Goal: Participate in discussion: Engage in conversation with other users on a specific topic

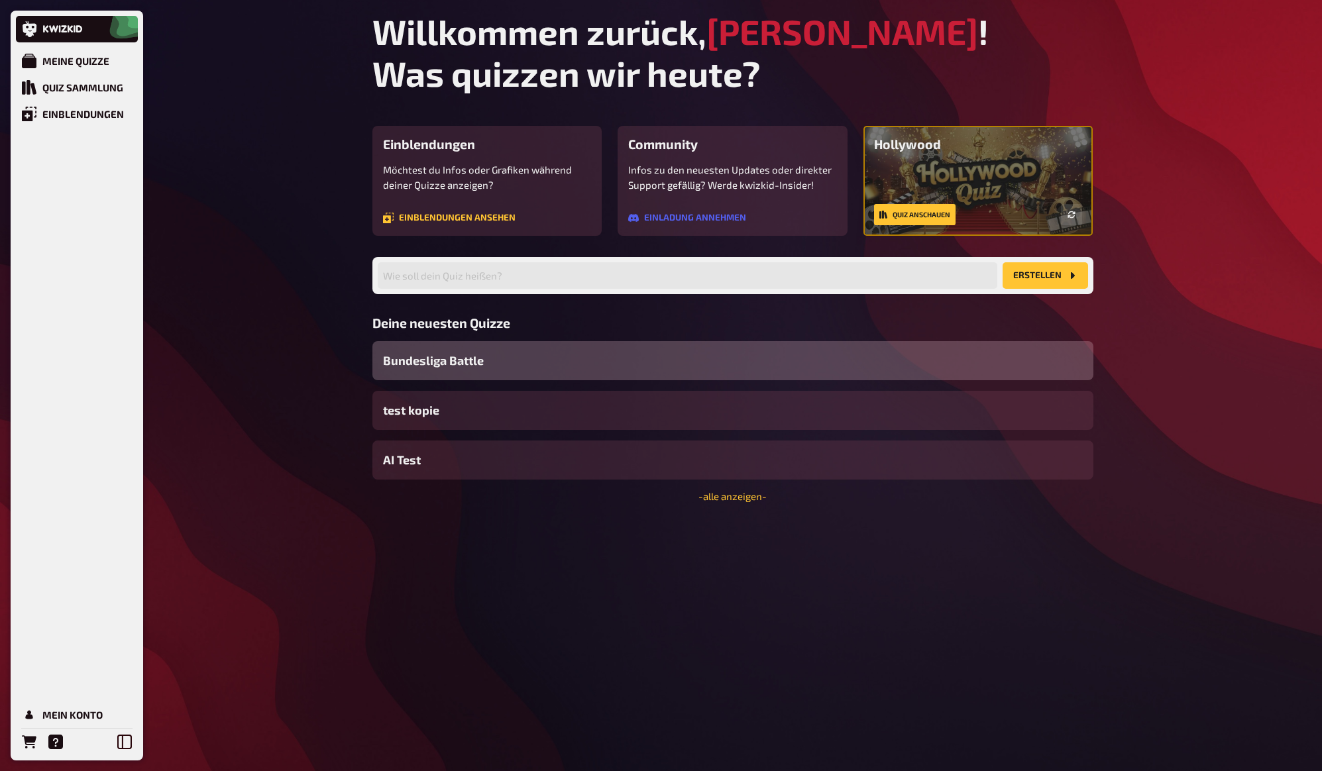
click at [430, 366] on span "Bundesliga Battle" at bounding box center [433, 361] width 101 height 18
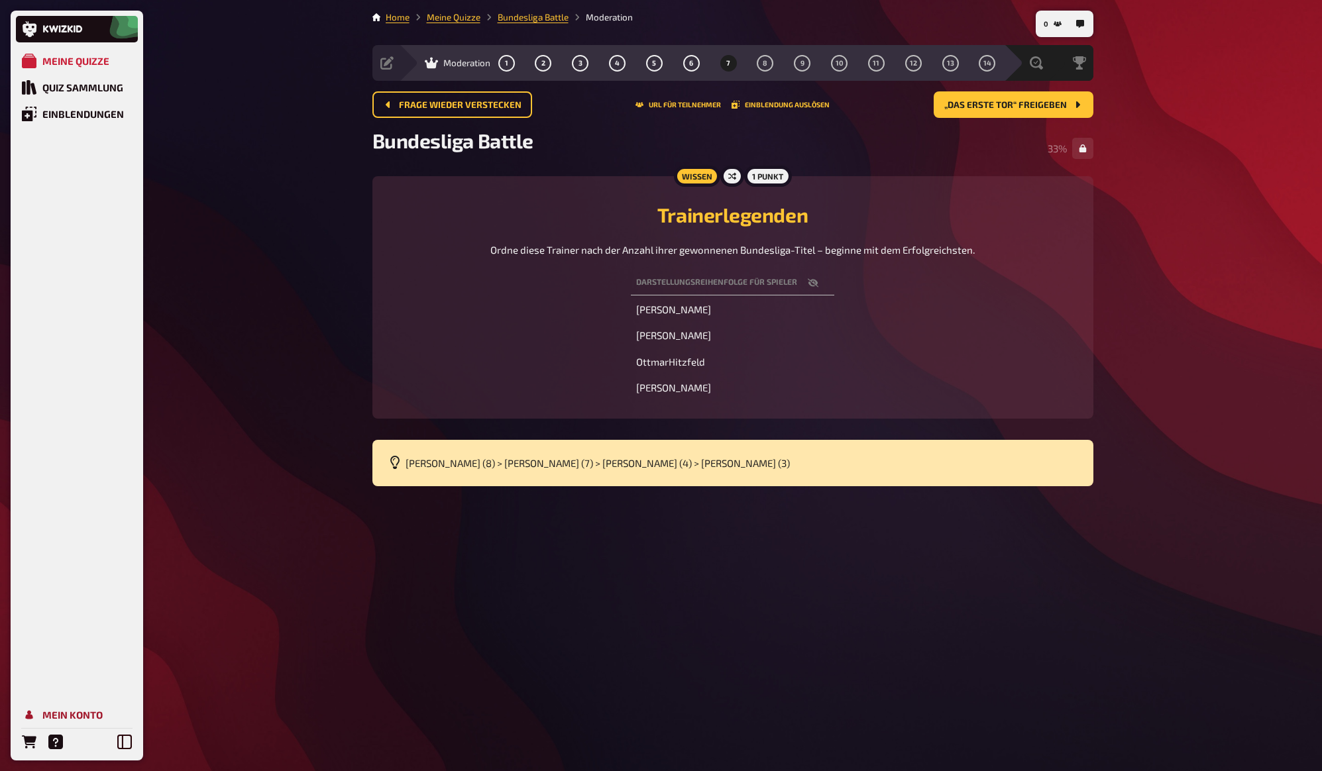
click at [78, 707] on link "Mein Konto" at bounding box center [77, 715] width 122 height 26
click at [474, 107] on span "Frage wieder verstecken" at bounding box center [460, 105] width 123 height 9
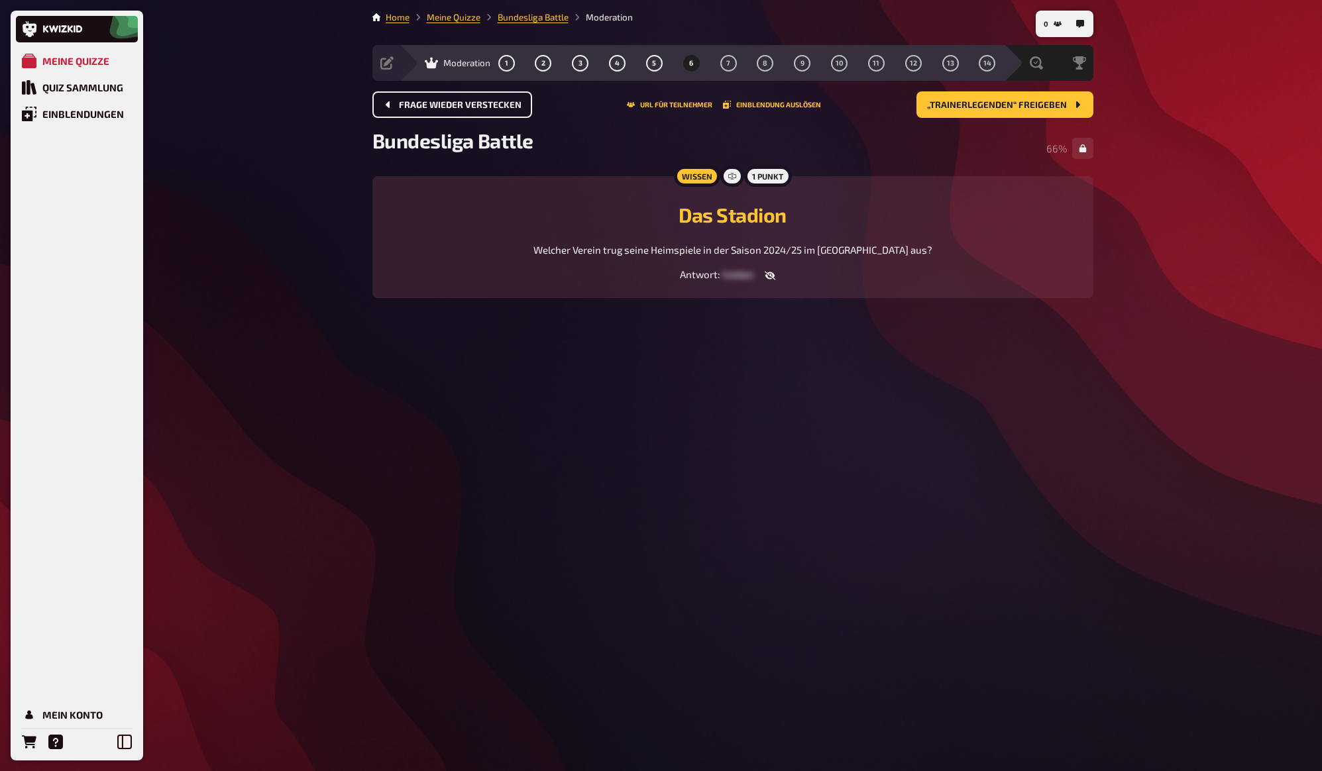
click at [475, 103] on span "Frage wieder verstecken" at bounding box center [460, 105] width 123 height 9
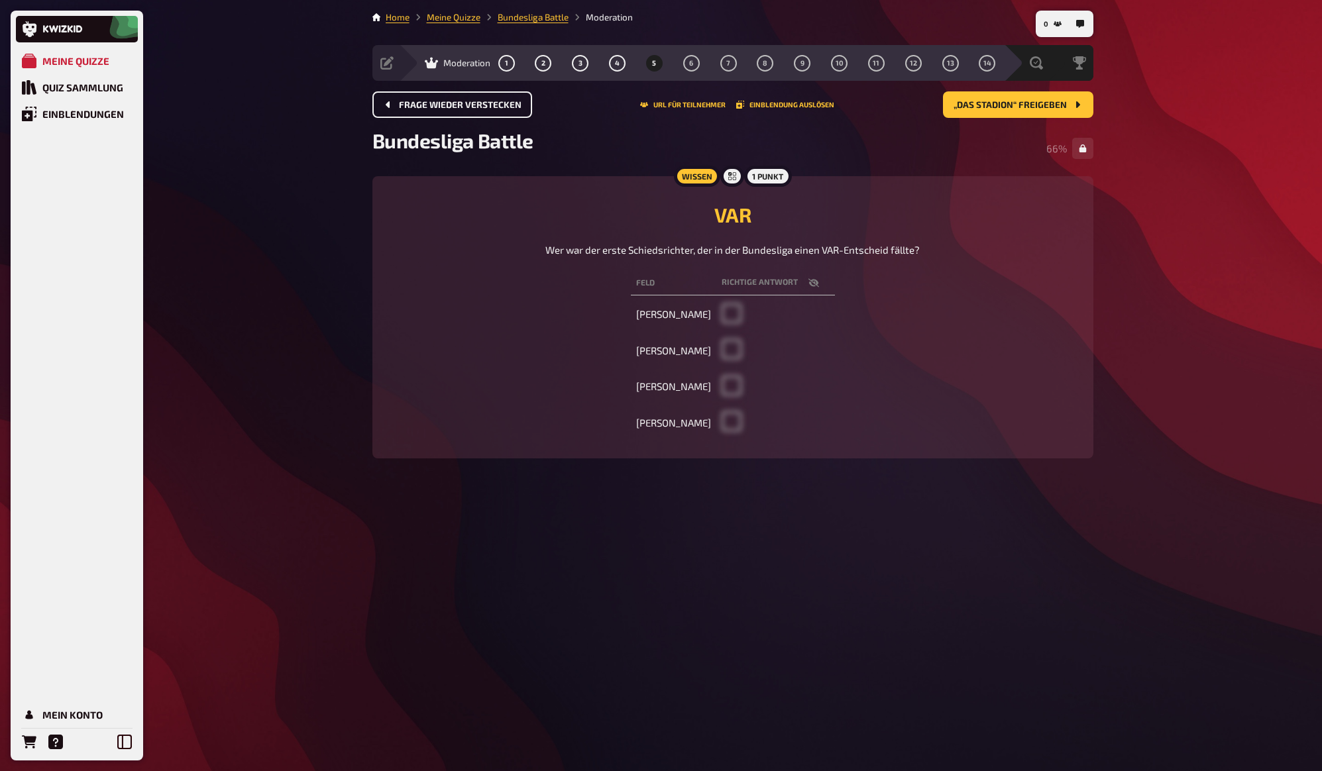
click at [475, 103] on span "Frage wieder verstecken" at bounding box center [460, 105] width 123 height 9
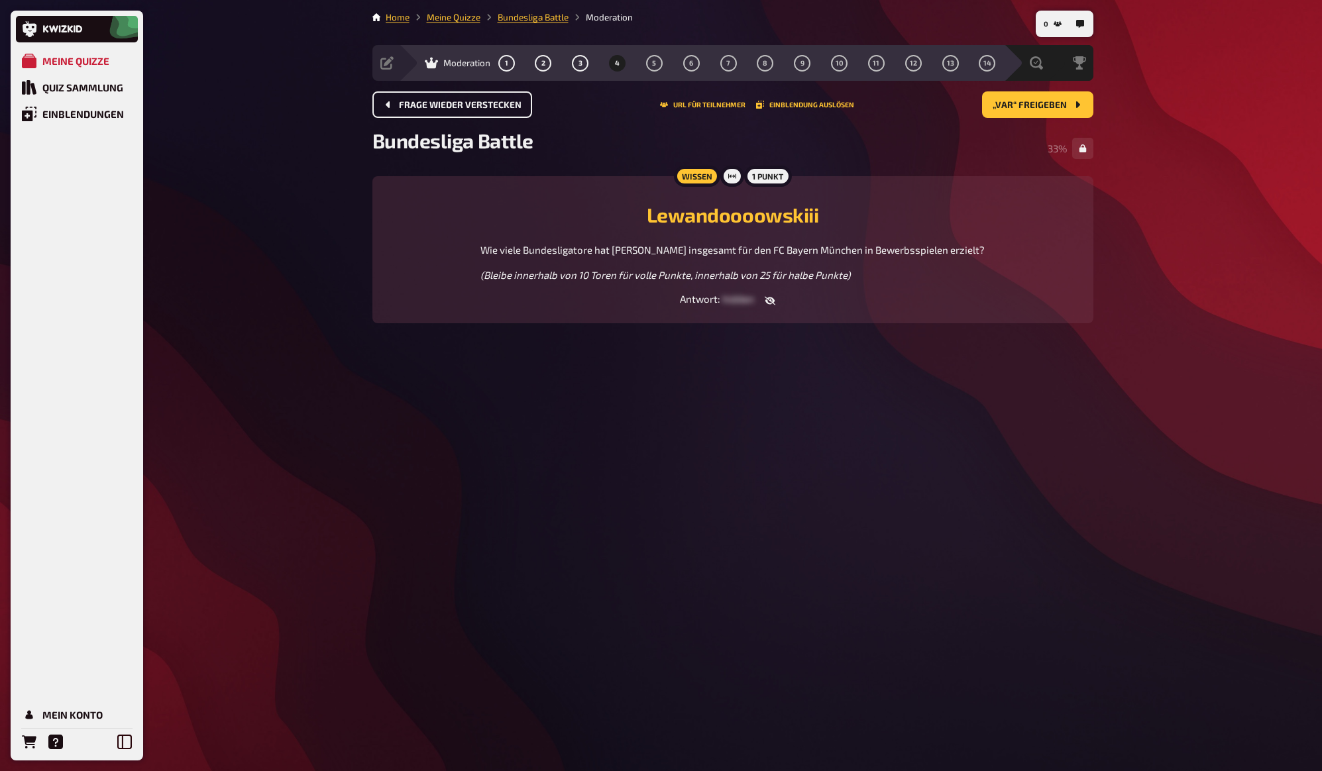
click at [475, 103] on span "Frage wieder verstecken" at bounding box center [460, 105] width 123 height 9
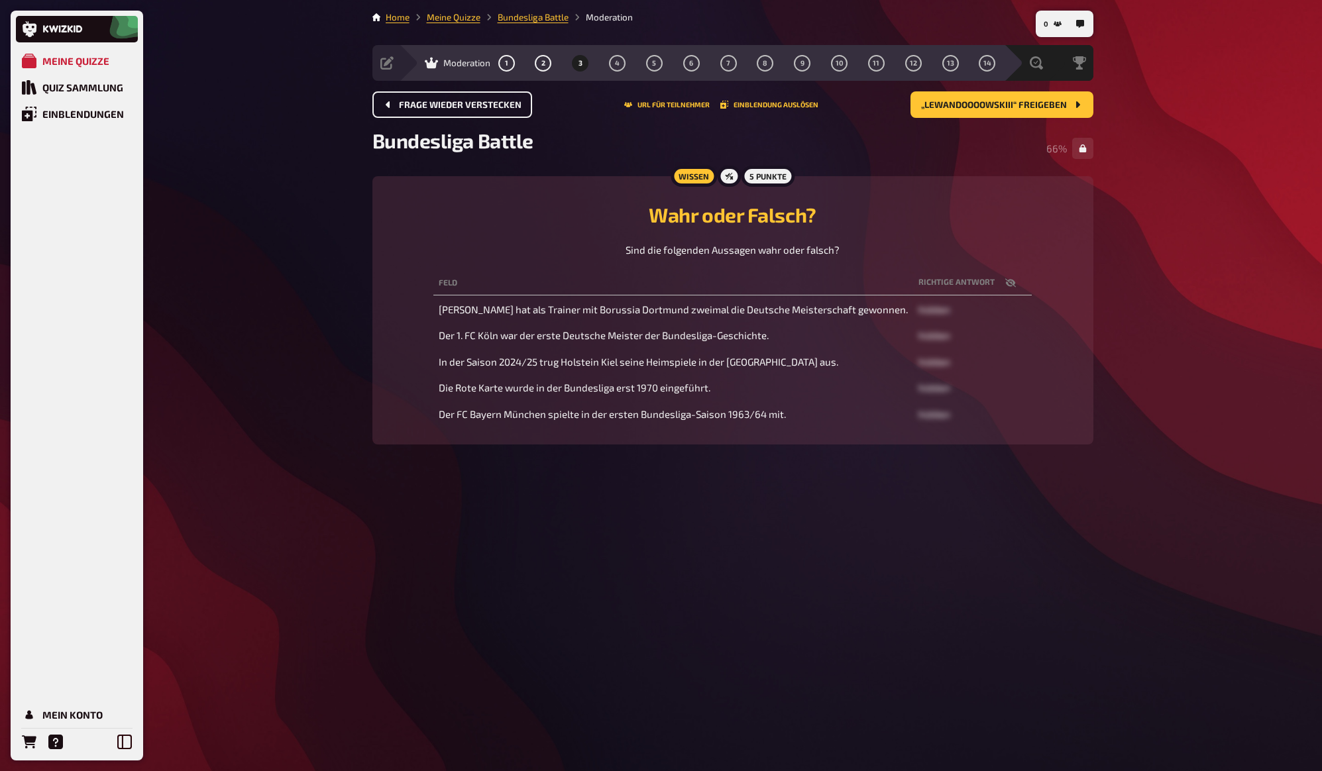
click at [475, 103] on span "Frage wieder verstecken" at bounding box center [460, 105] width 123 height 9
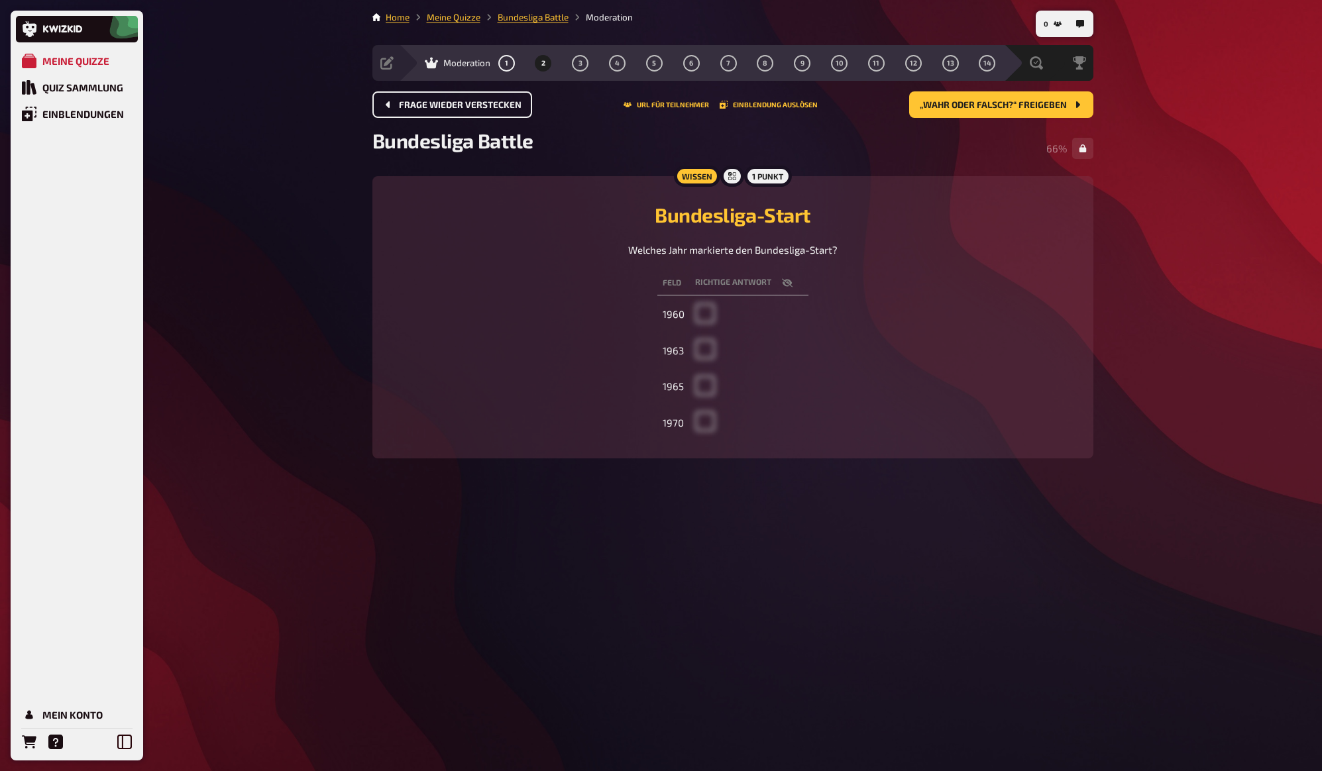
click at [475, 103] on span "Frage wieder verstecken" at bounding box center [460, 105] width 123 height 9
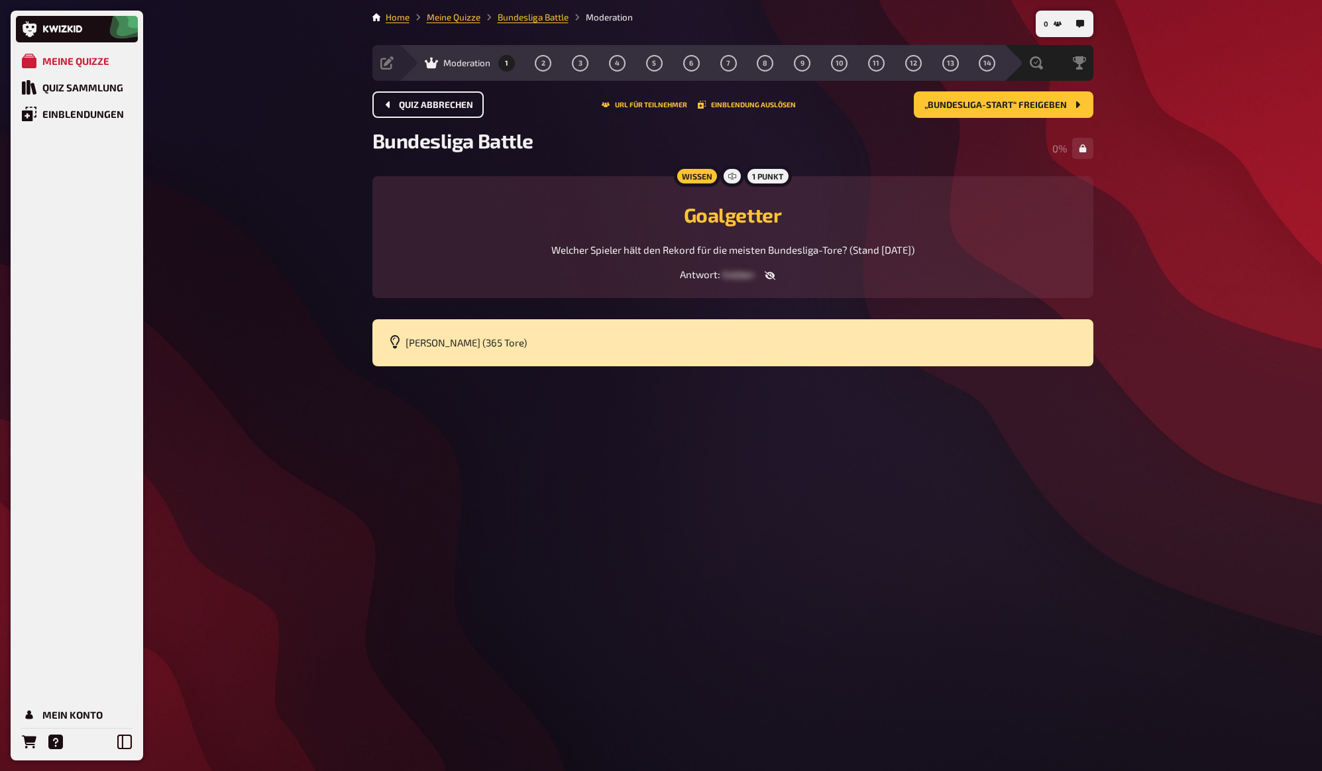
click at [475, 103] on button "Quiz abbrechen" at bounding box center [427, 104] width 111 height 26
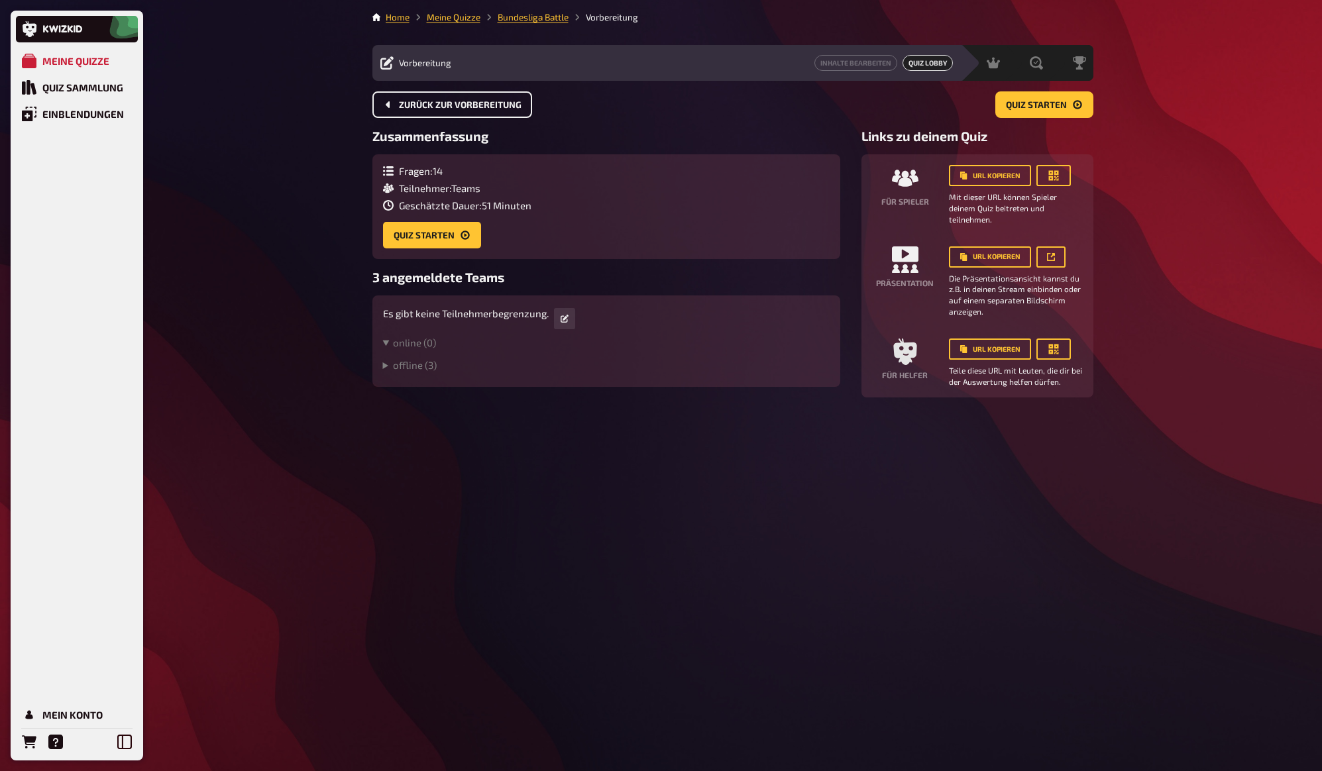
click at [475, 103] on span "Zurück zur Vorbereitung" at bounding box center [460, 105] width 123 height 9
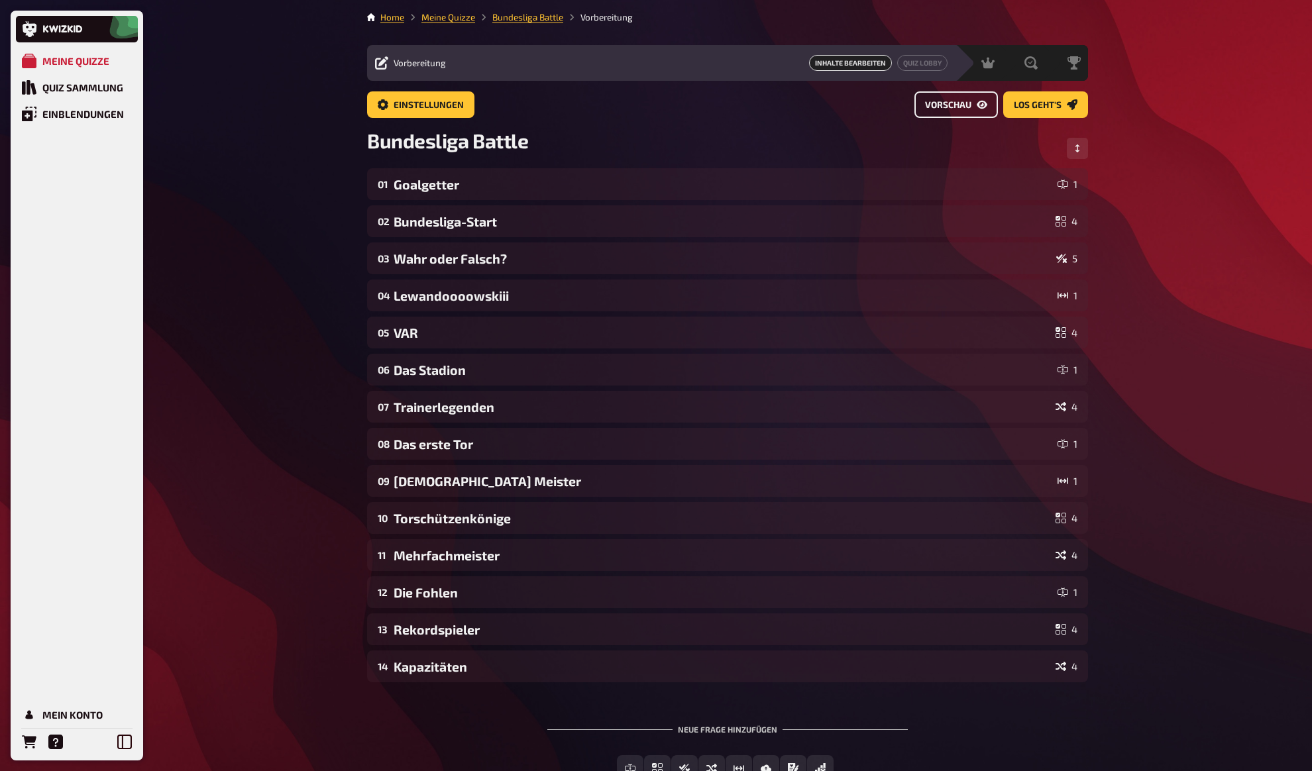
click at [945, 102] on span "Vorschau" at bounding box center [948, 105] width 46 height 9
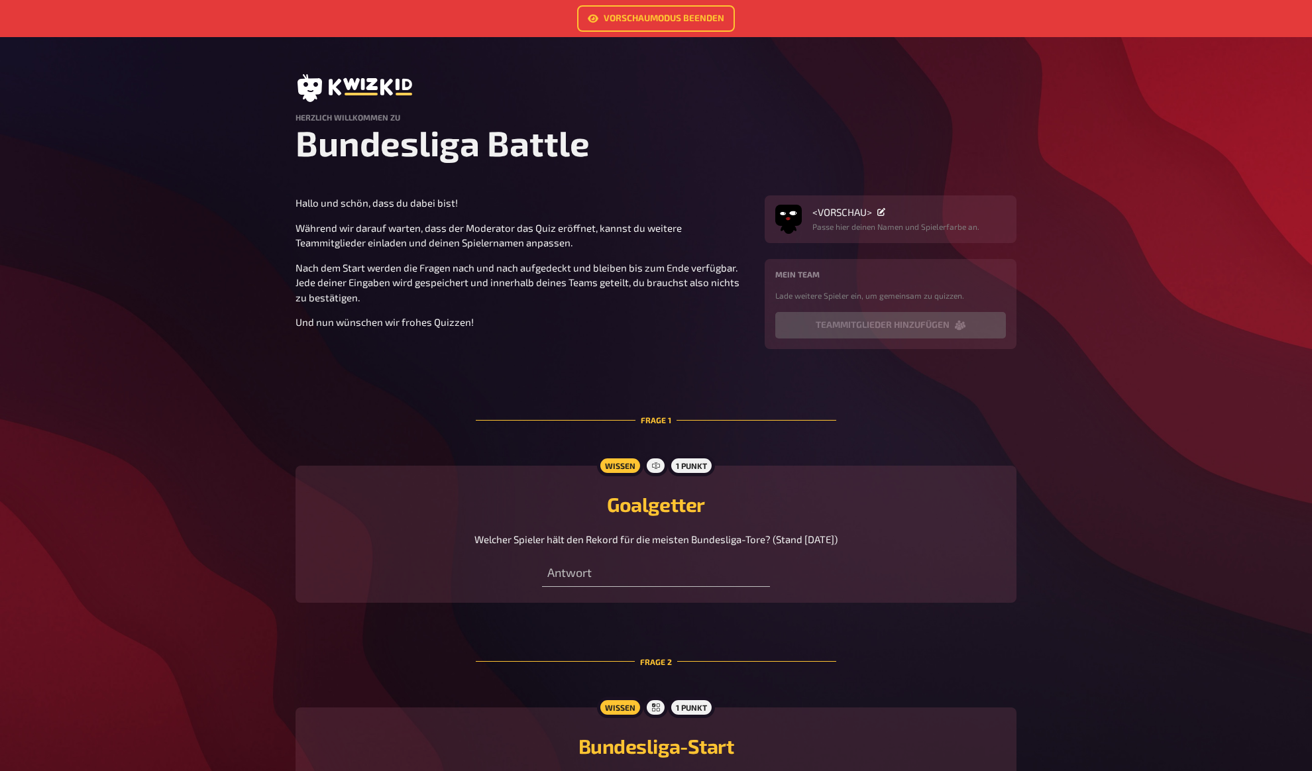
click at [698, 83] on header at bounding box center [655, 88] width 721 height 28
click at [791, 220] on img "button" at bounding box center [788, 215] width 26 height 26
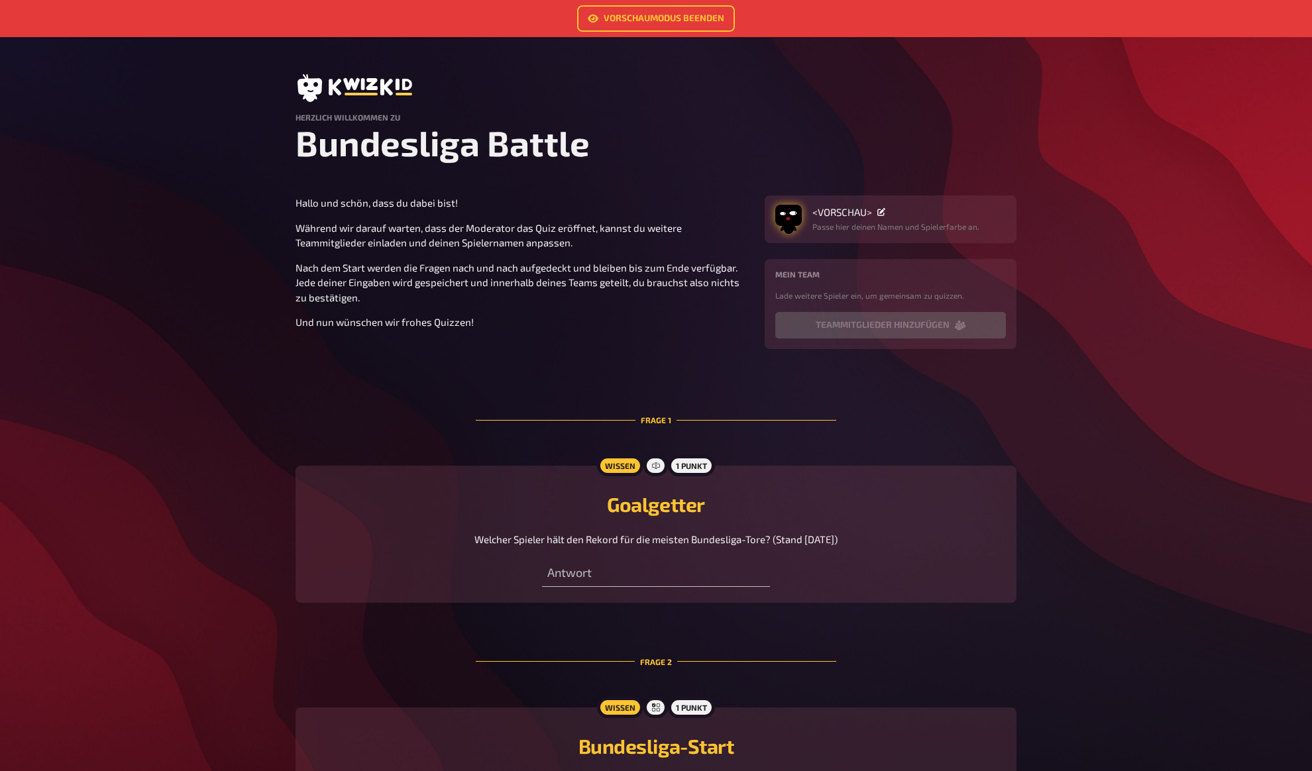
click at [790, 215] on img "button" at bounding box center [788, 215] width 26 height 26
click at [841, 280] on icon "button" at bounding box center [841, 282] width 8 height 8
click at [837, 255] on div at bounding box center [840, 254] width 23 height 23
click at [721, 160] on h1 "Bundesliga Battle" at bounding box center [655, 143] width 721 height 42
click at [717, 154] on h1 "Bundesliga Battle" at bounding box center [655, 143] width 721 height 42
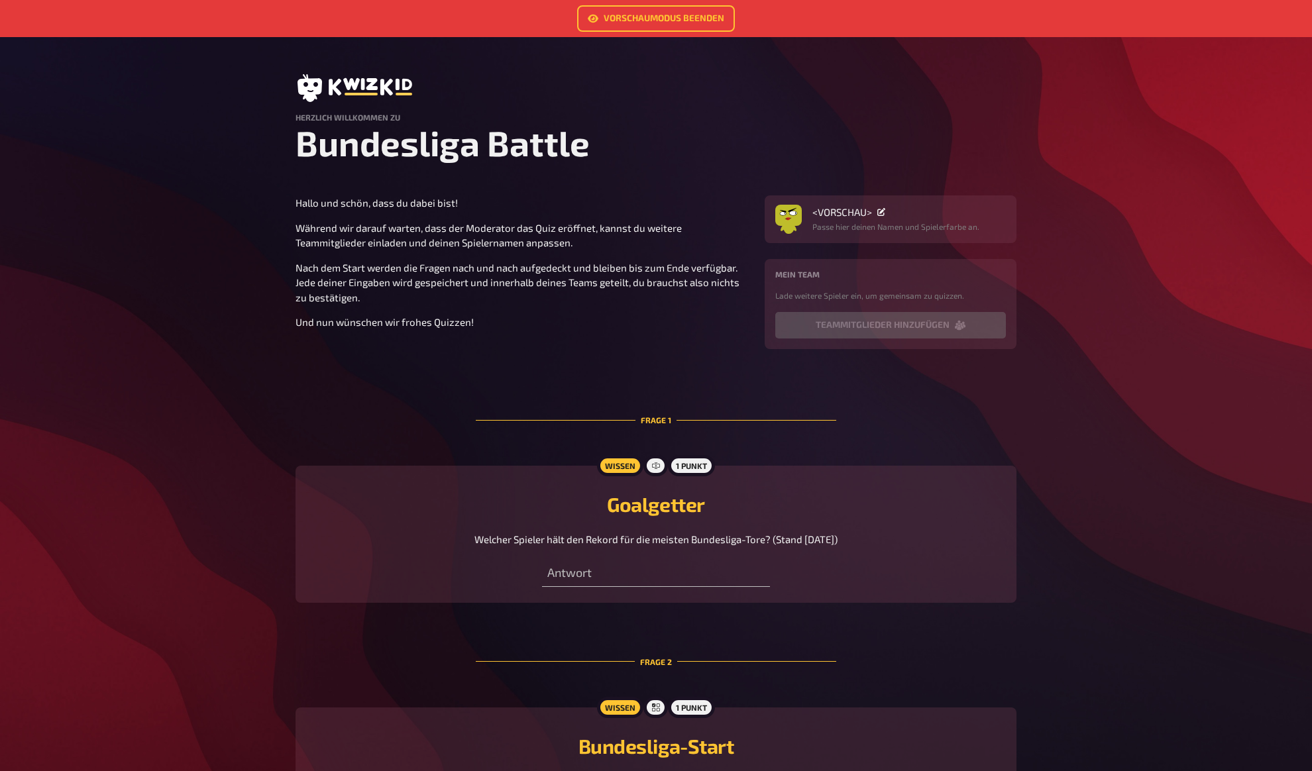
click at [717, 154] on h1 "Bundesliga Battle" at bounding box center [655, 143] width 721 height 42
click at [790, 215] on img "button" at bounding box center [788, 215] width 26 height 26
click at [842, 282] on icon "button" at bounding box center [841, 282] width 8 height 8
click at [756, 256] on div at bounding box center [761, 254] width 23 height 23
click at [782, 256] on div at bounding box center [787, 254] width 23 height 23
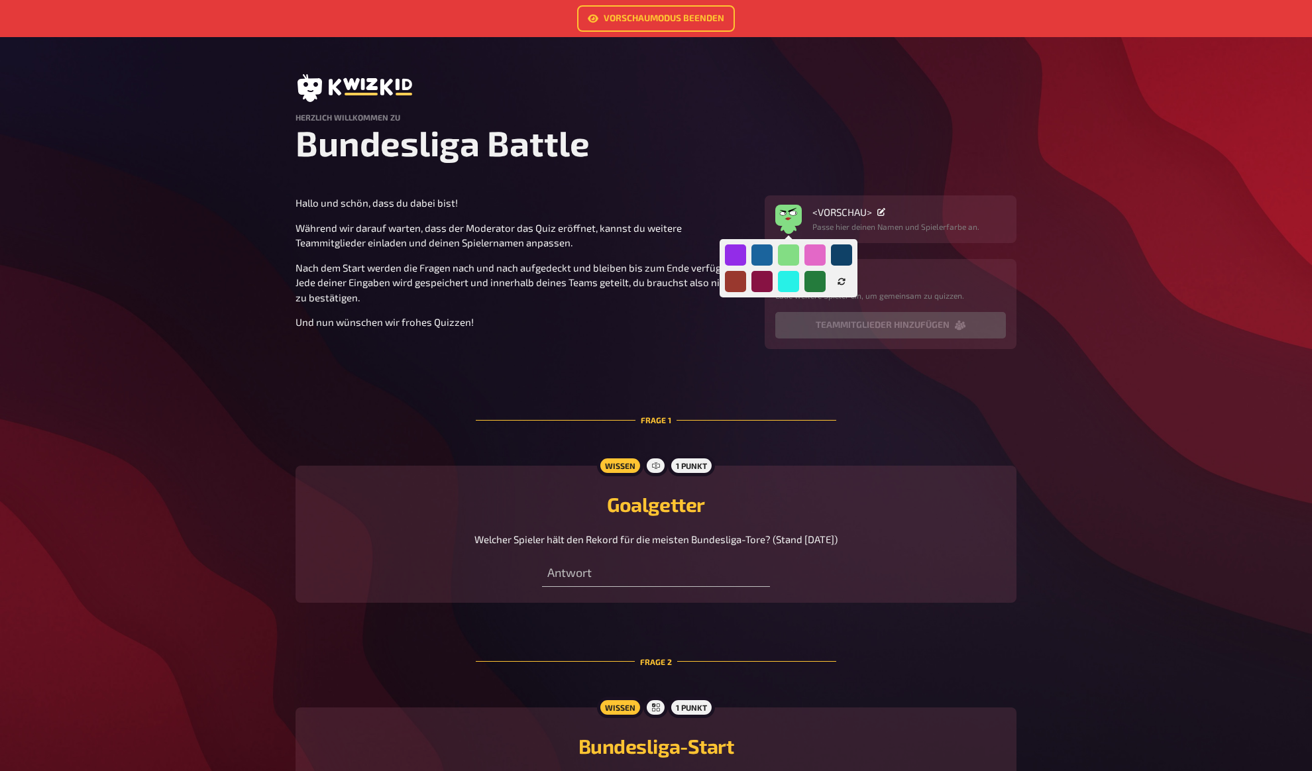
click at [700, 152] on h1 "Bundesliga Battle" at bounding box center [655, 143] width 721 height 42
click at [696, 150] on h1 "Bundesliga Battle" at bounding box center [655, 143] width 721 height 42
click at [696, 148] on h1 "Bundesliga Battle" at bounding box center [655, 143] width 721 height 42
click at [695, 147] on h1 "Bundesliga Battle" at bounding box center [655, 143] width 721 height 42
click at [696, 134] on h1 "Bundesliga Battle" at bounding box center [655, 143] width 721 height 42
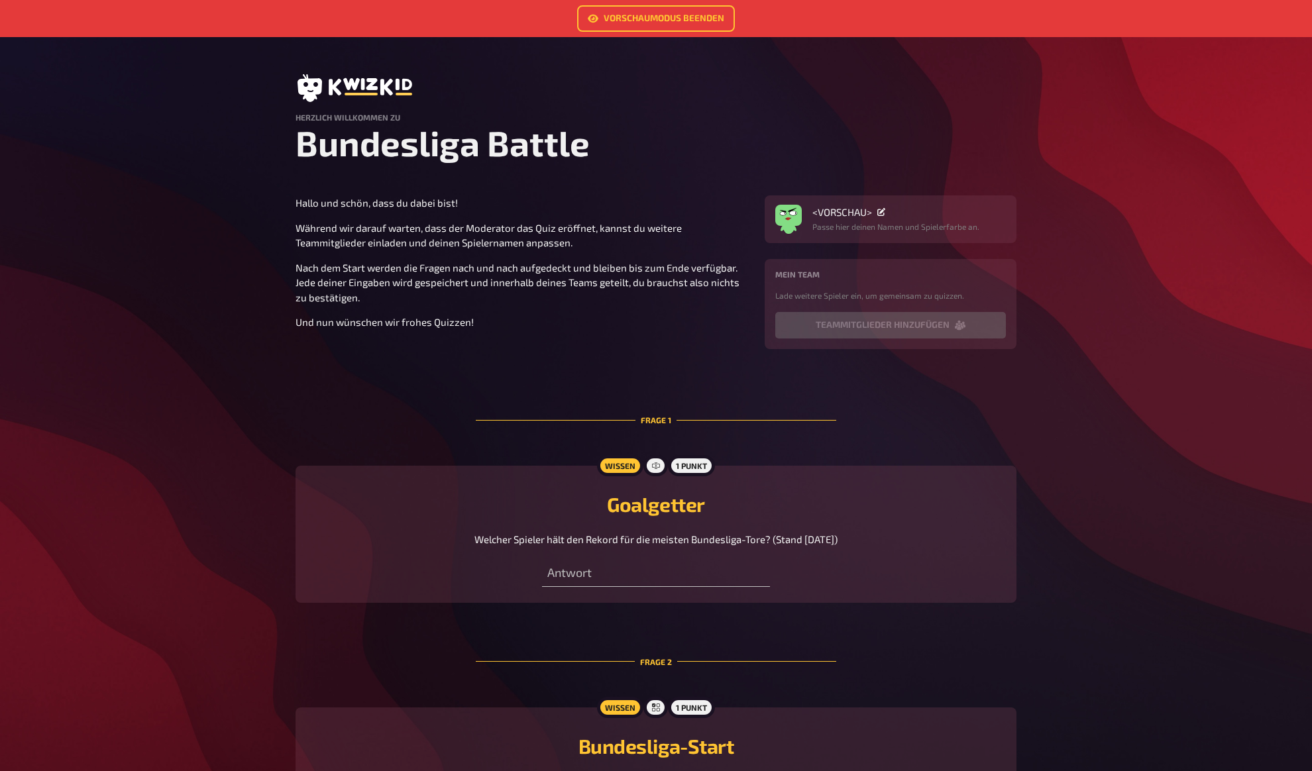
click at [695, 131] on h1 "Bundesliga Battle" at bounding box center [655, 143] width 721 height 42
drag, startPoint x: 702, startPoint y: 129, endPoint x: 703, endPoint y: 121, distance: 8.1
click at [702, 129] on h1 "Bundesliga Battle" at bounding box center [655, 143] width 721 height 42
drag, startPoint x: 710, startPoint y: 110, endPoint x: 716, endPoint y: 53, distance: 57.3
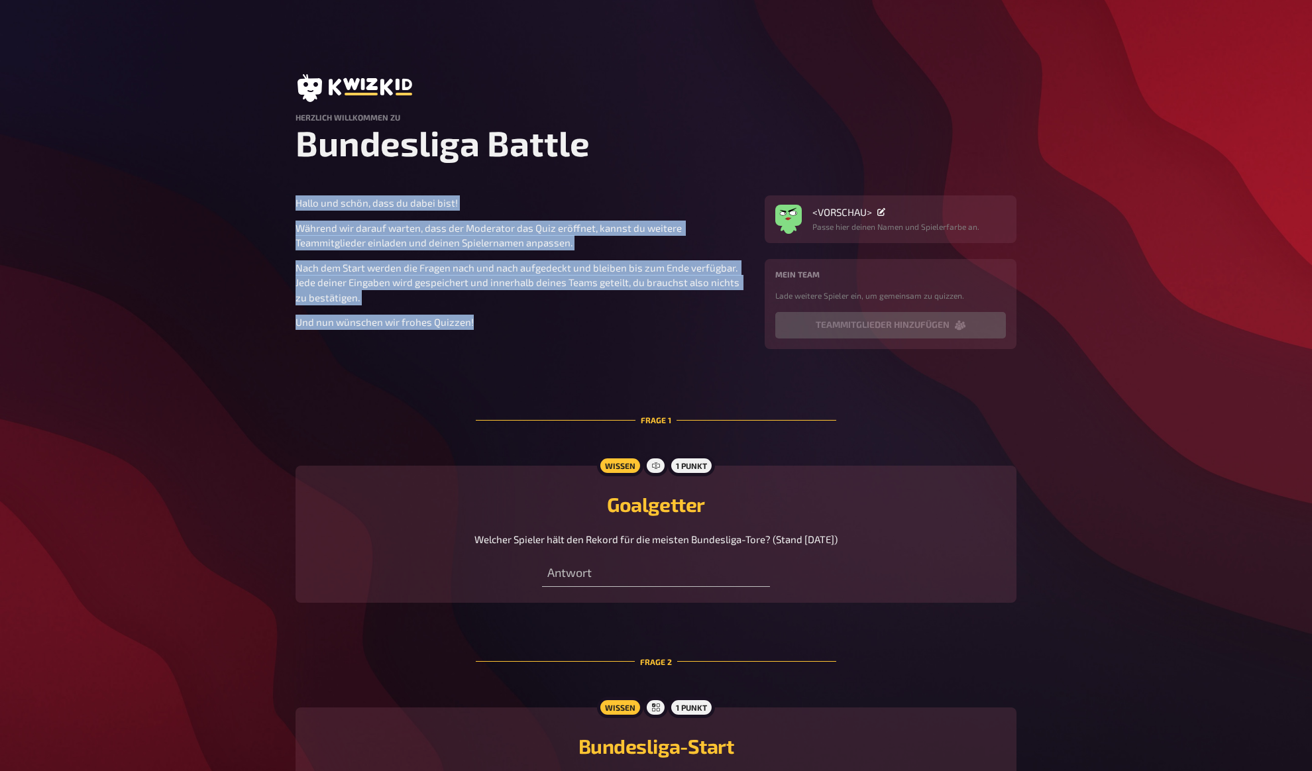
drag, startPoint x: 295, startPoint y: 150, endPoint x: 499, endPoint y: 278, distance: 240.4
click at [499, 278] on section "Hallo und schön, dass du dabei bist! Während wir darauf warten, dass der Modera…" at bounding box center [655, 272] width 721 height 154
copy div "Hallo und schön, dass du dabei bist! Während wir darauf warten, dass der Modera…"
click at [437, 207] on div "Hallo und schön, dass du dabei bist! Während wir darauf warten, dass der Modera…" at bounding box center [521, 262] width 453 height 134
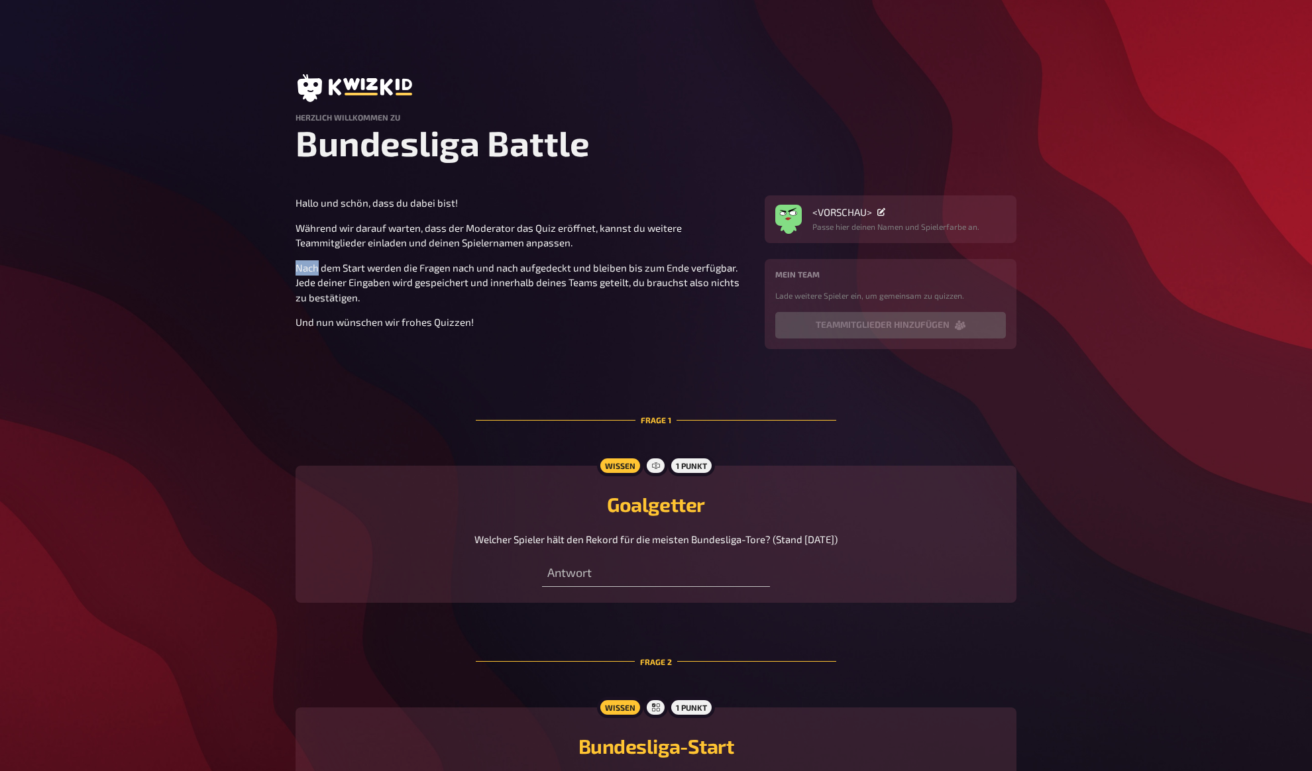
click at [437, 207] on div "Hallo und schön, dass du dabei bist! Während wir darauf warten, dass der Modera…" at bounding box center [521, 262] width 453 height 134
click at [440, 203] on div "Hallo und schön, dass du dabei bist! Während wir darauf warten, dass der Modera…" at bounding box center [521, 262] width 453 height 134
click at [448, 221] on p "Während wir darauf warten, dass der Moderator das Quiz eröffnet, kannst du weit…" at bounding box center [521, 236] width 453 height 30
